Goal: Use online tool/utility: Utilize a website feature to perform a specific function

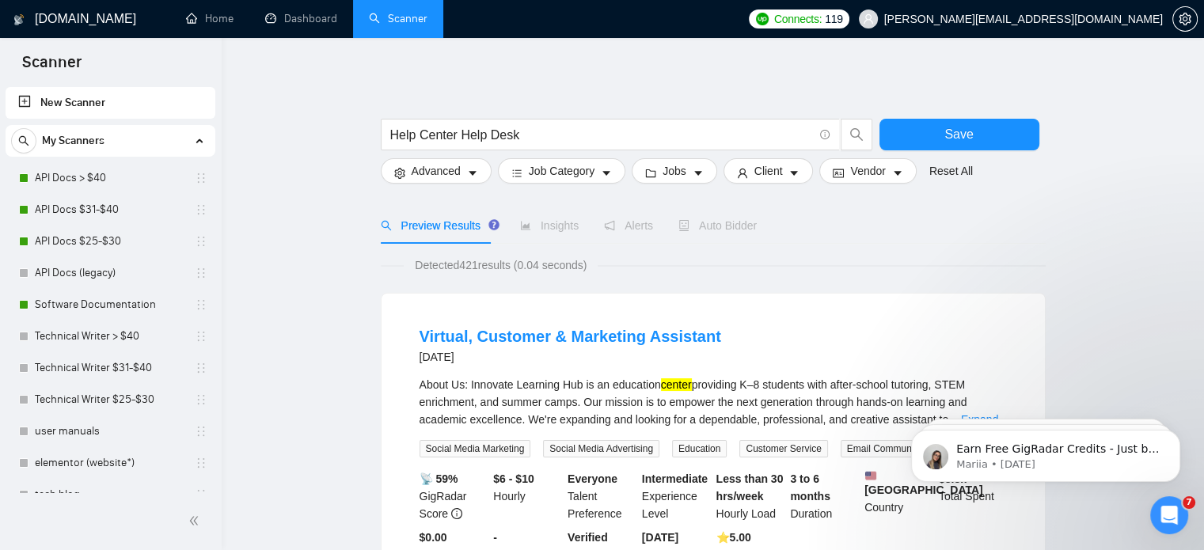
drag, startPoint x: 87, startPoint y: 335, endPoint x: 674, endPoint y: 56, distance: 649.9
click at [87, 335] on link "Technical Writer > $40" at bounding box center [110, 336] width 150 height 32
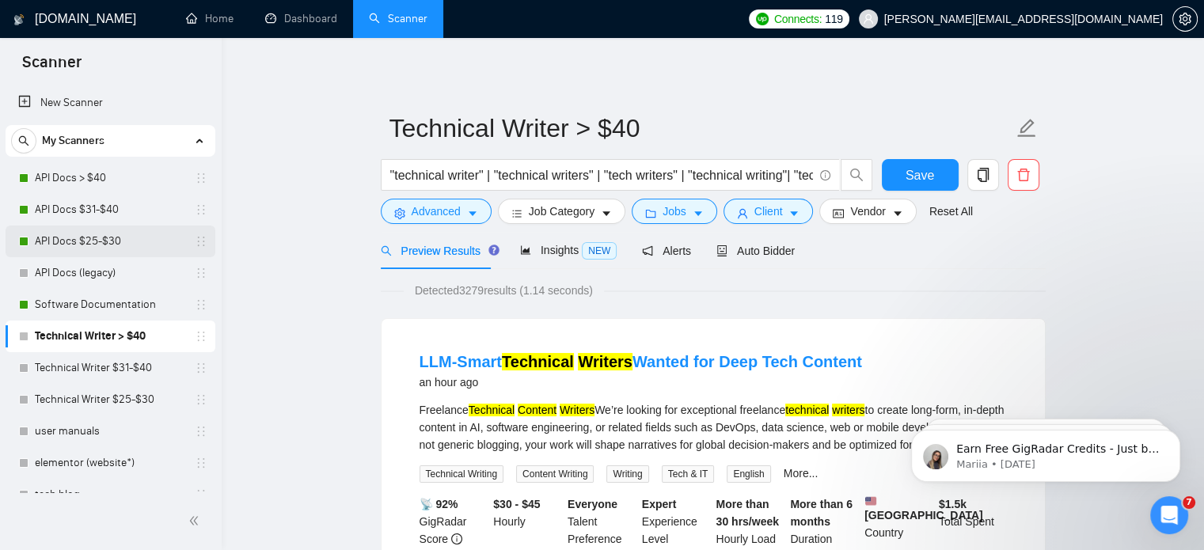
click at [65, 248] on link "API Docs $25-$30" at bounding box center [110, 242] width 150 height 32
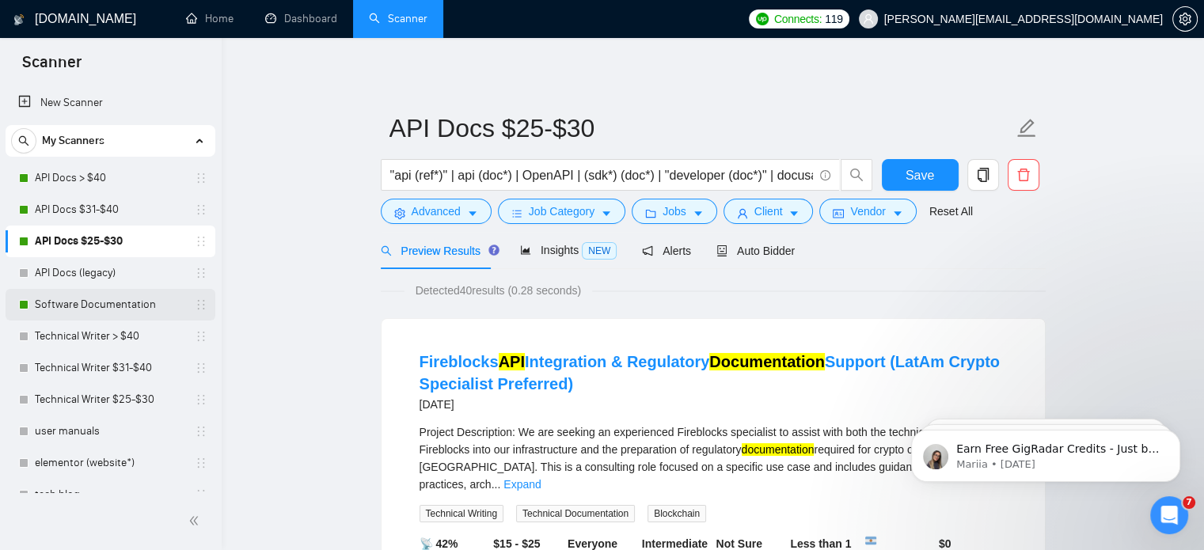
click at [130, 294] on link "Software Documentation" at bounding box center [110, 305] width 150 height 32
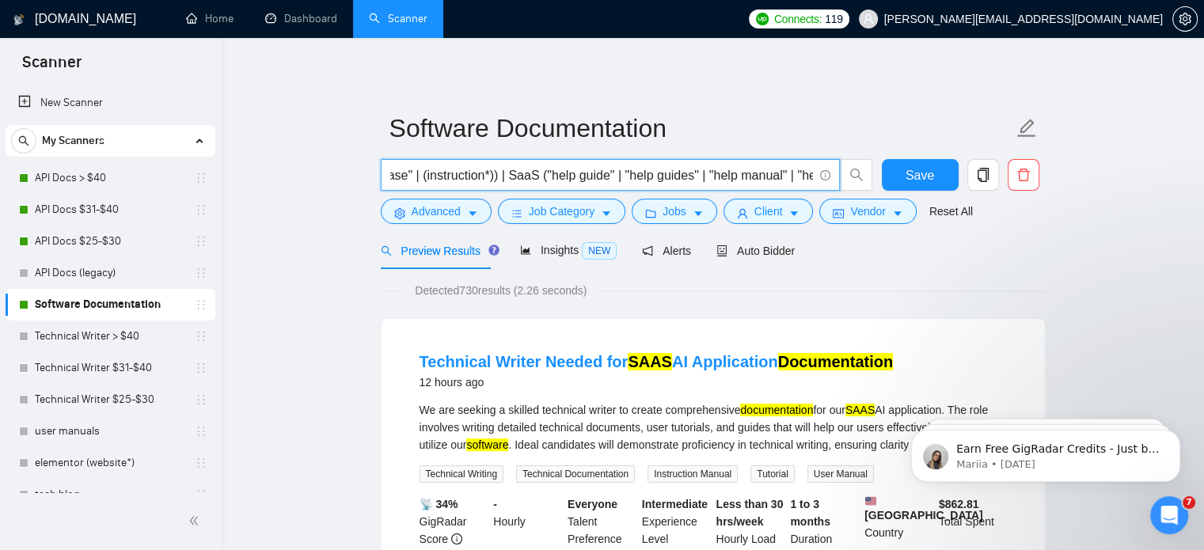
scroll to position [0, 874]
drag, startPoint x: 449, startPoint y: 180, endPoint x: 459, endPoint y: 180, distance: 9.5
click at [459, 180] on input "software ("help guide" | "help guides" | "help manual" | "help manuals" | "help…" at bounding box center [601, 175] width 423 height 20
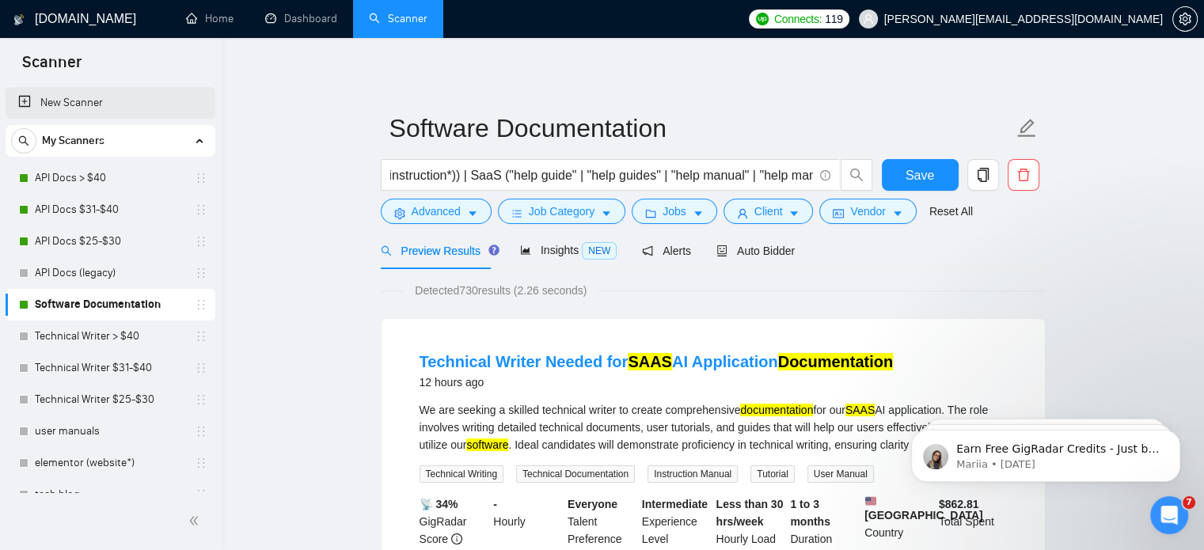
scroll to position [0, 0]
click at [61, 98] on link "New Scanner" at bounding box center [110, 103] width 184 height 32
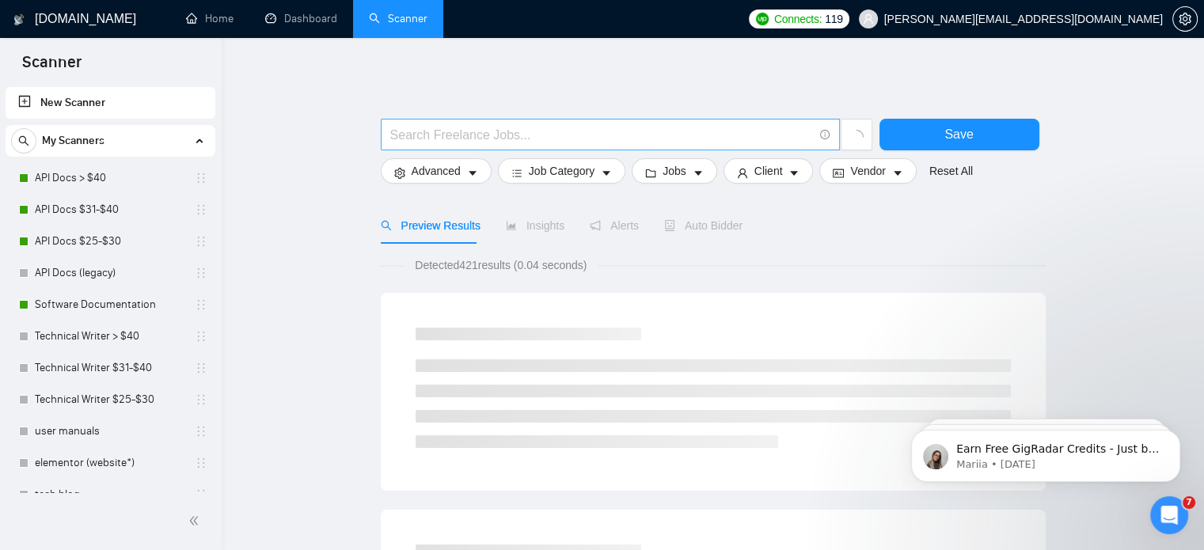
click at [493, 135] on input "text" at bounding box center [601, 135] width 423 height 20
type input "t"
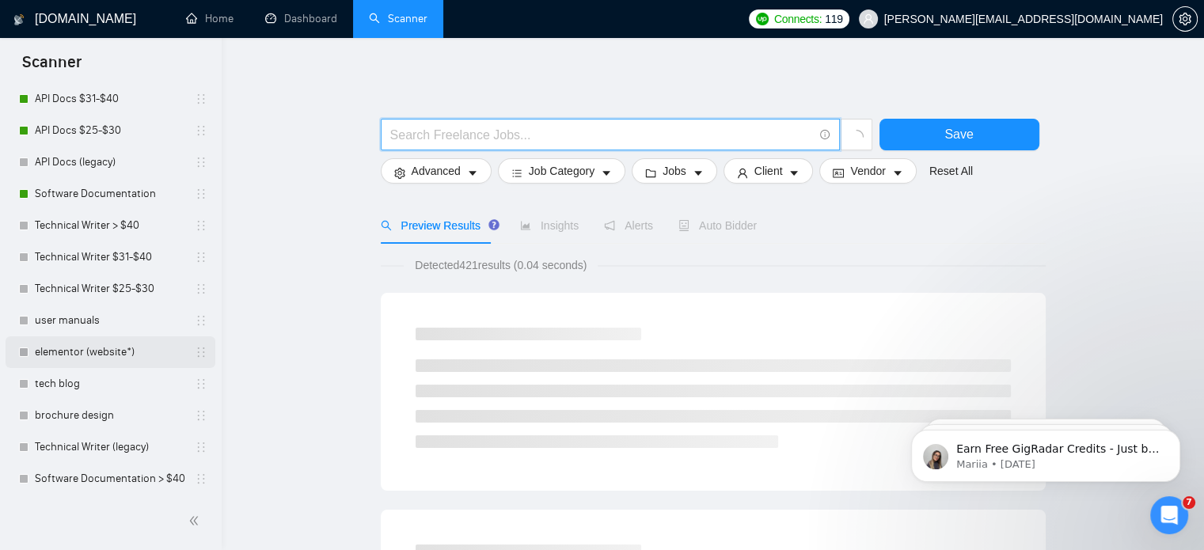
scroll to position [112, 0]
click at [127, 442] on link "Technical Writer (legacy)" at bounding box center [110, 446] width 150 height 32
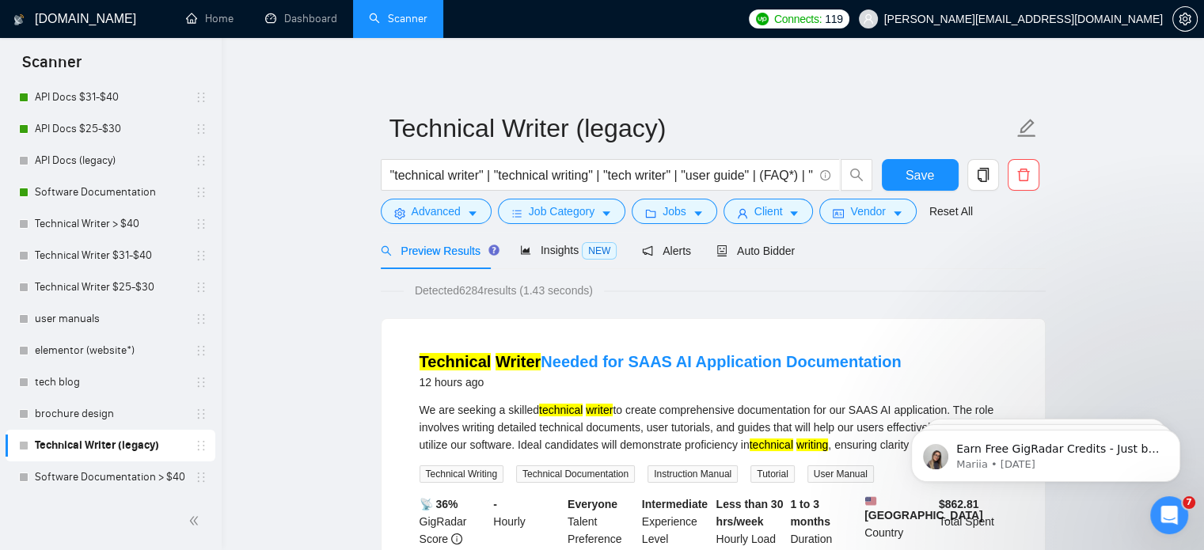
drag, startPoint x: 122, startPoint y: 449, endPoint x: 96, endPoint y: 444, distance: 26.5
click at [96, 444] on link "Technical Writer (legacy)" at bounding box center [110, 446] width 150 height 32
click at [196, 436] on div "Technical Writer (legacy)" at bounding box center [113, 446] width 188 height 32
drag, startPoint x: 140, startPoint y: 440, endPoint x: 267, endPoint y: 446, distance: 126.8
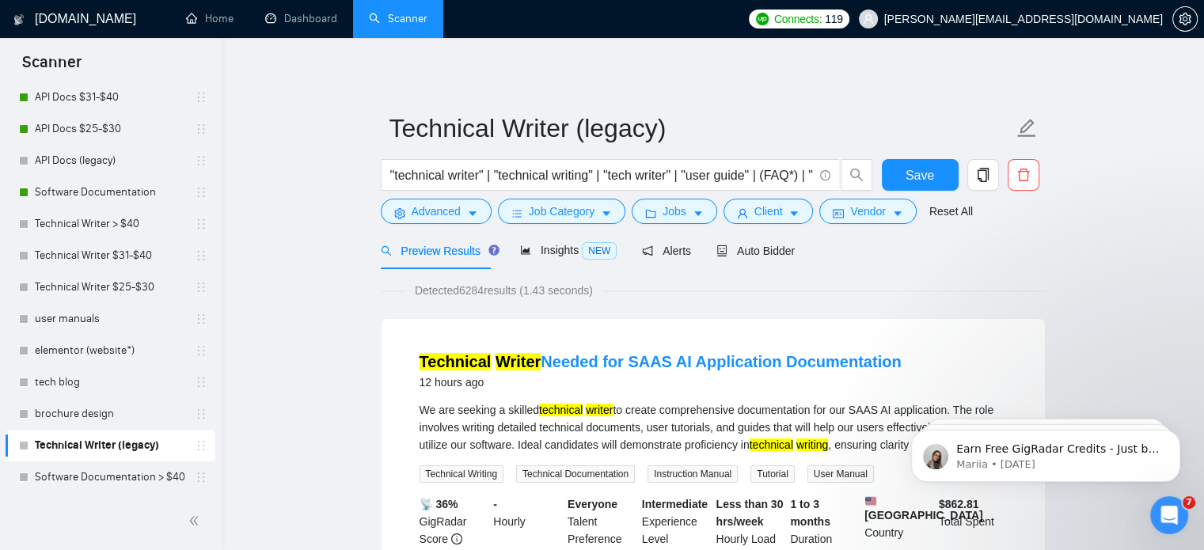
click at [180, 447] on link "Technical Writer (legacy)" at bounding box center [110, 446] width 150 height 32
click at [977, 181] on icon "copy" at bounding box center [983, 175] width 14 height 14
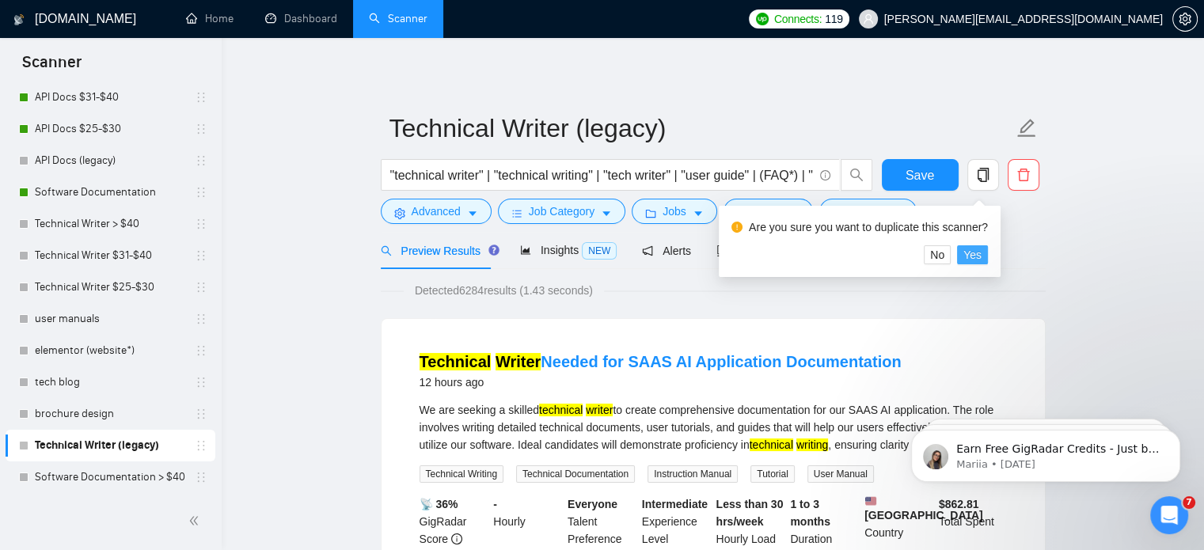
click at [978, 260] on span "Yes" at bounding box center [972, 254] width 18 height 17
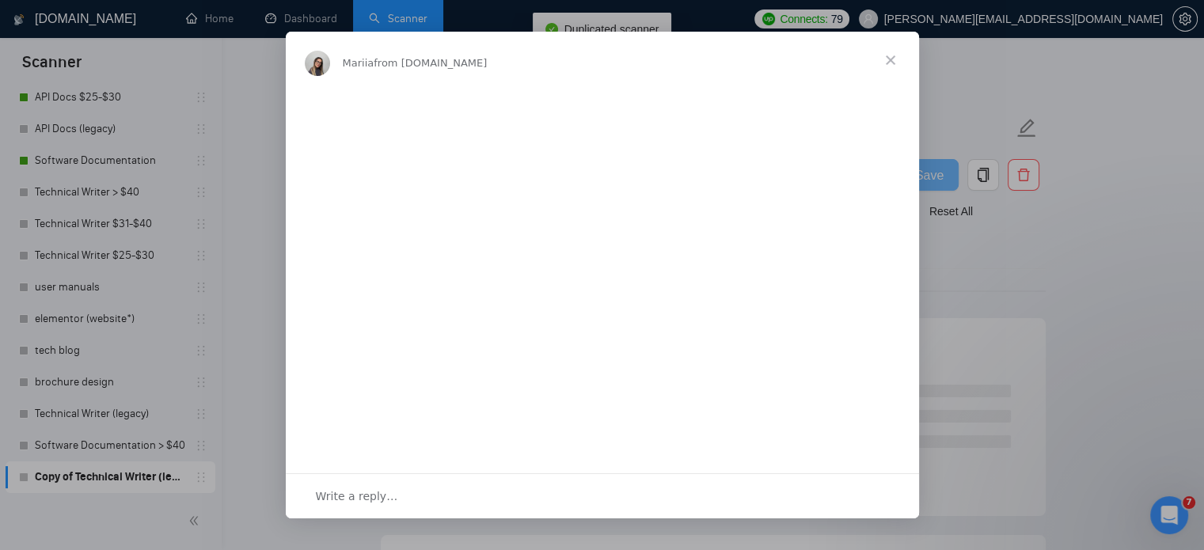
click at [882, 60] on span "Close" at bounding box center [890, 60] width 57 height 57
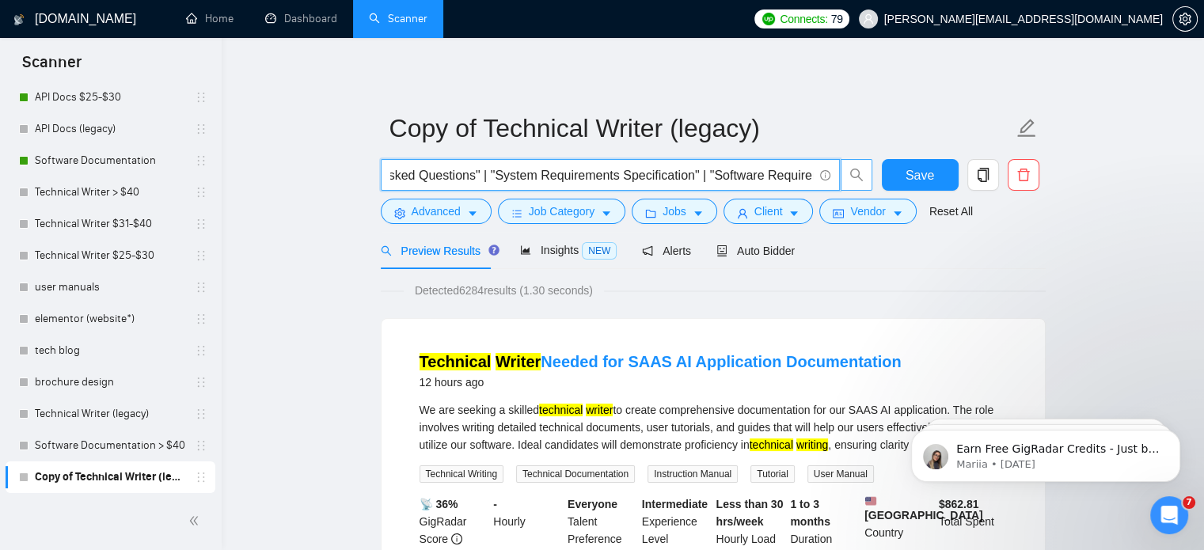
scroll to position [0, 915]
drag, startPoint x: 487, startPoint y: 176, endPoint x: 845, endPoint y: 173, distance: 357.7
click at [845, 173] on span ""technical writer" | "technical writing" | "tech writer" | "user guide" | (FAQ*…" at bounding box center [627, 175] width 492 height 32
paste input "help guide" | "help guides" | "help manual" | "help manuals" | "help page" | "h…"
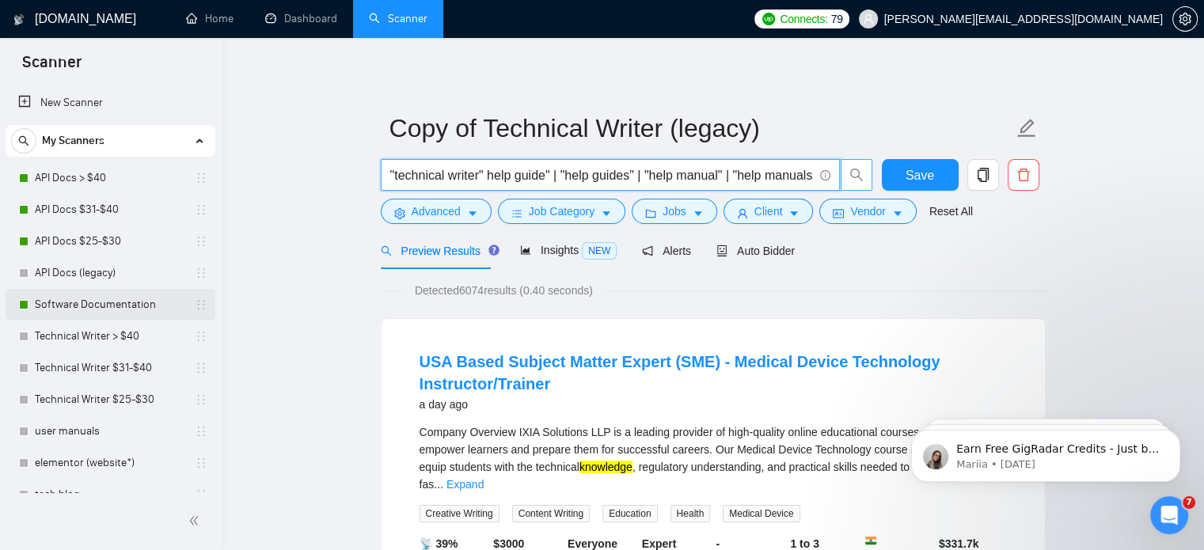
type input ""technical writer" help guide" | "help guides" | "help manual" | "help manuals"…"
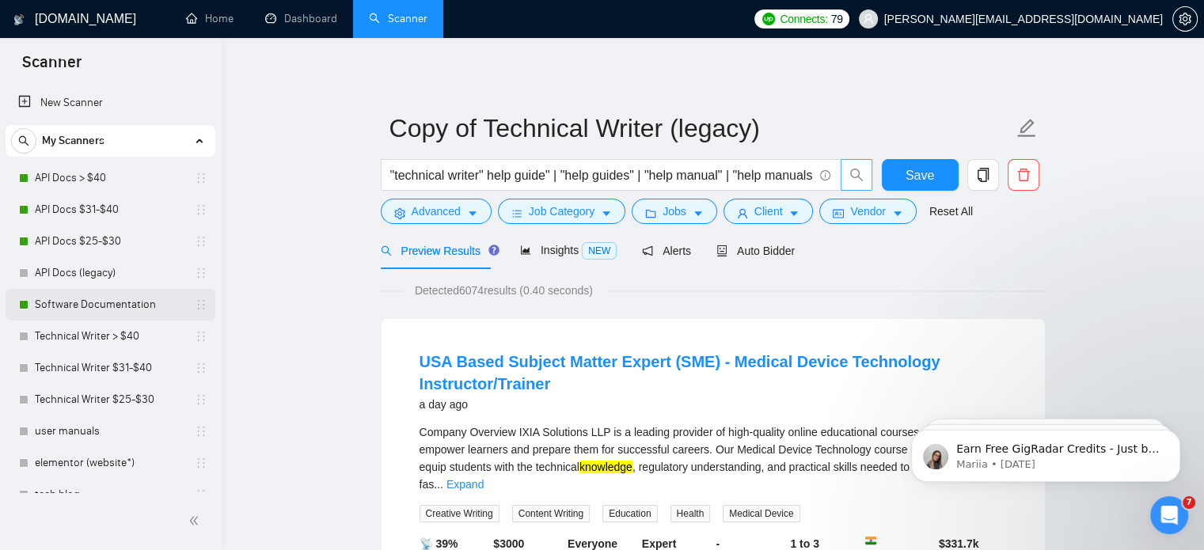
click at [101, 298] on link "Software Documentation" at bounding box center [110, 305] width 150 height 32
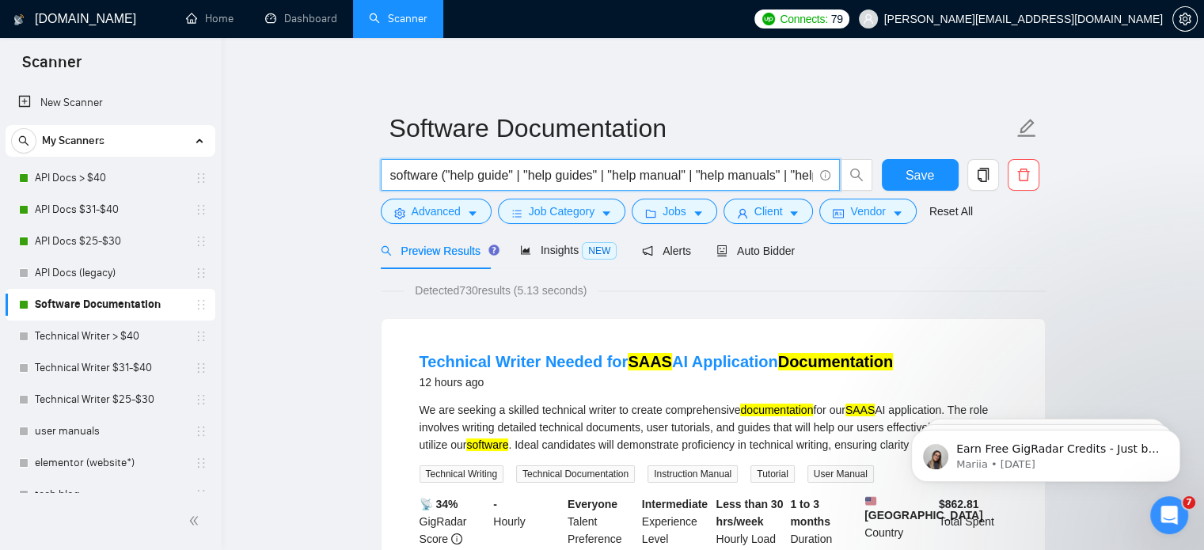
click at [658, 175] on input "software ("help guide" | "help guides" | "help manual" | "help manuals" | "help…" at bounding box center [601, 175] width 423 height 20
